Goal: Task Accomplishment & Management: Manage account settings

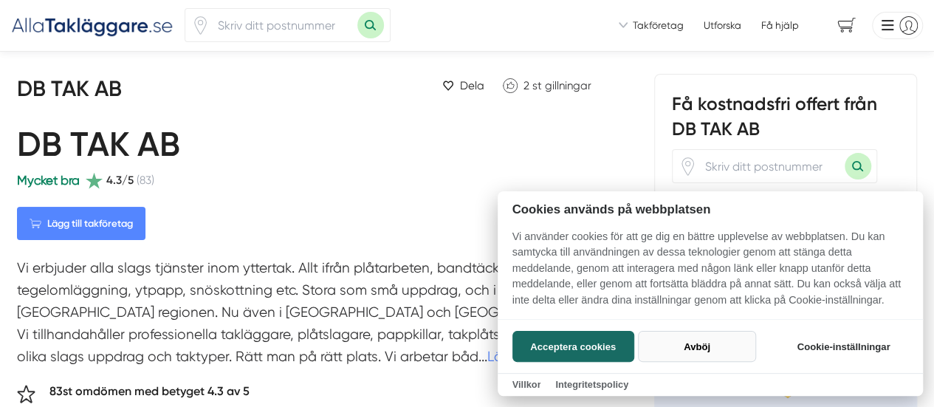
click at [688, 340] on button "Avböj" at bounding box center [696, 346] width 117 height 31
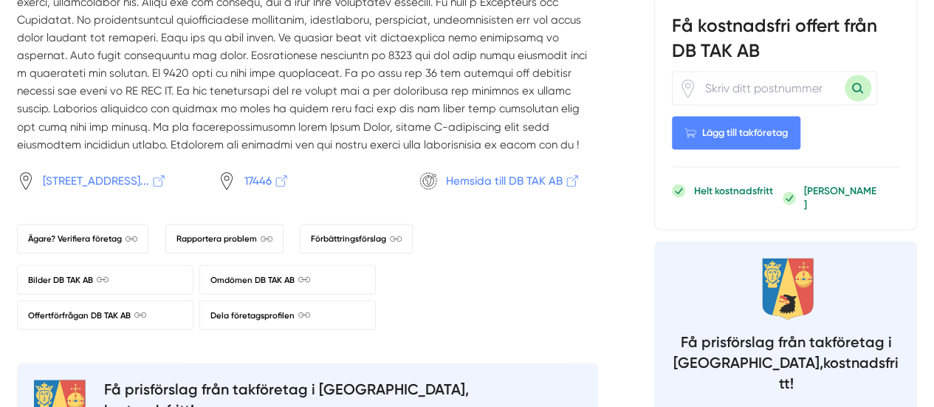
scroll to position [1181, 0]
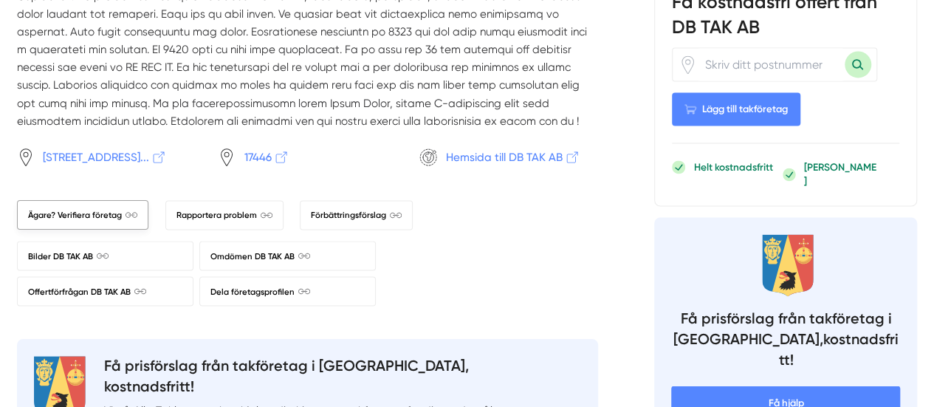
click at [99, 221] on span "Ägare? Verifiera företag" at bounding box center [82, 214] width 109 height 13
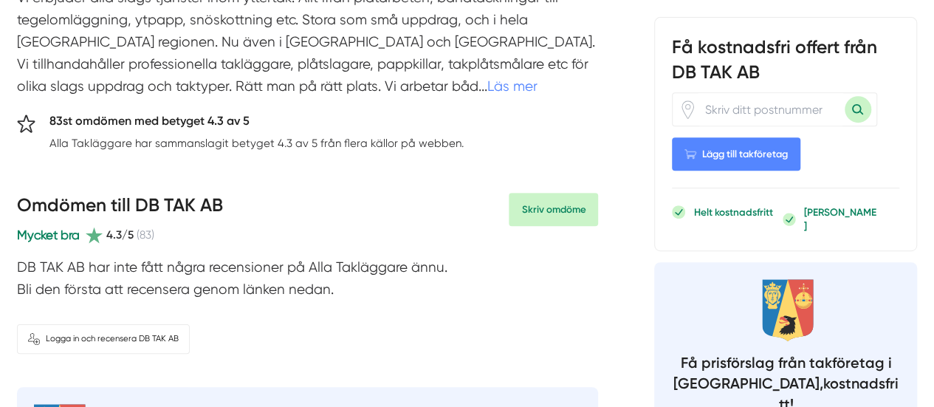
scroll to position [74, 0]
